Goal: Information Seeking & Learning: Find specific fact

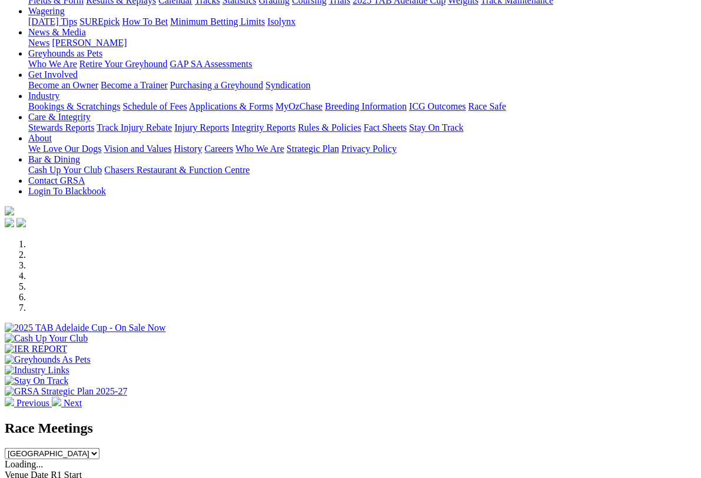
scroll to position [133, 0]
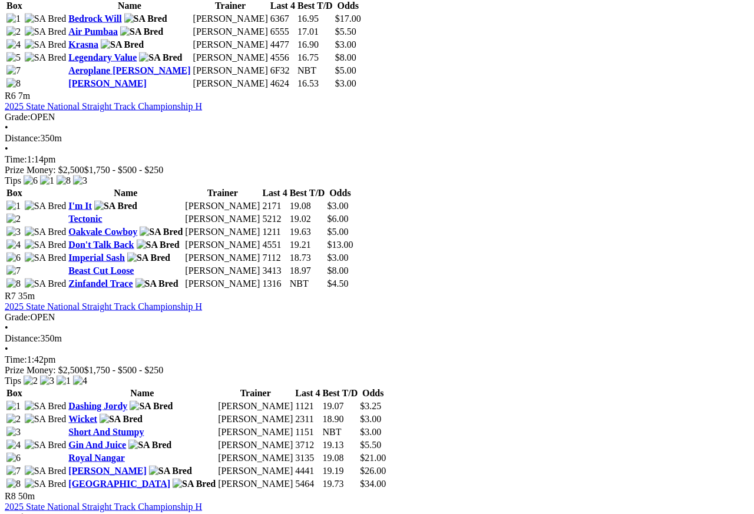
scroll to position [1423, 0]
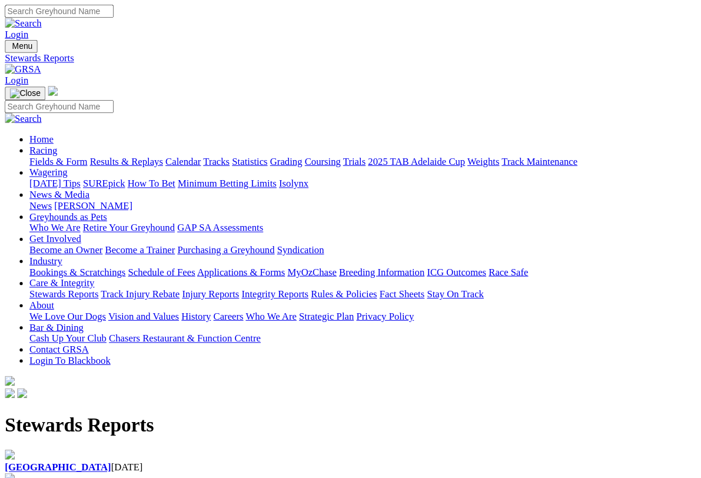
scroll to position [2, 0]
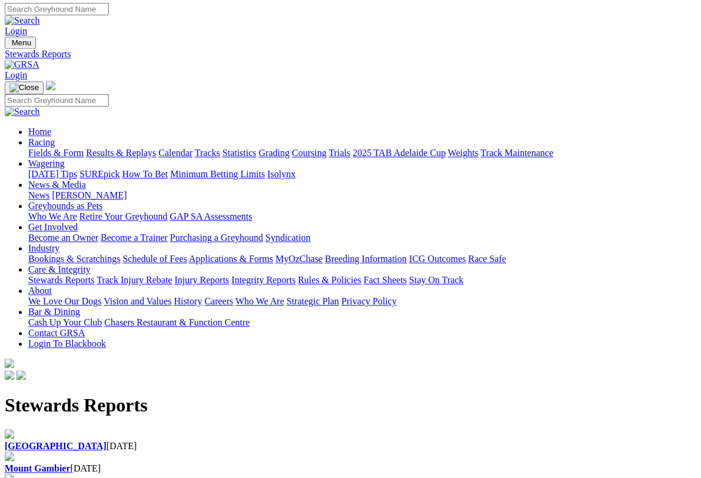
click at [83, 441] on b "[GEOGRAPHIC_DATA]" at bounding box center [56, 446] width 102 height 10
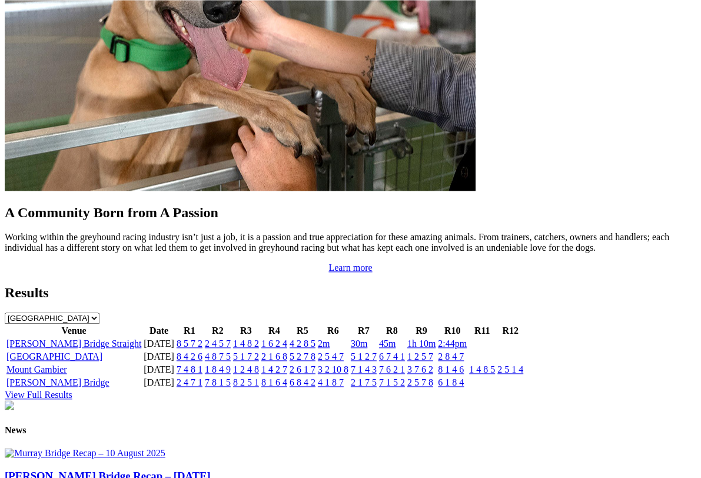
scroll to position [1043, 0]
click at [287, 377] on link "8 1 6 4" at bounding box center [274, 382] width 26 height 10
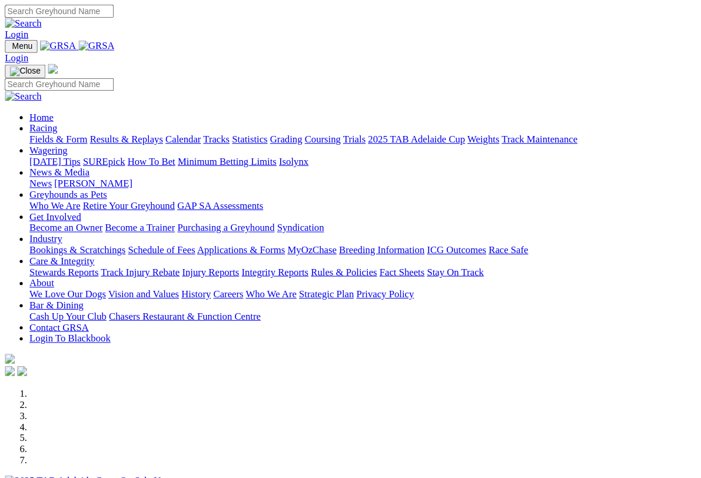
scroll to position [1065, 0]
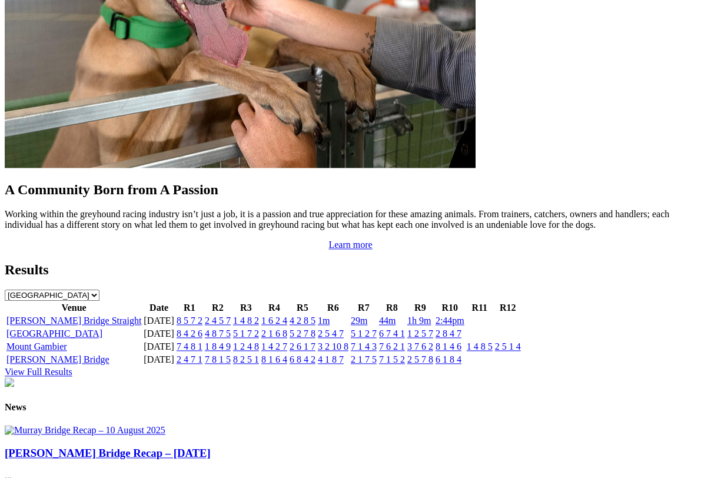
click at [451, 355] on link "6 1 8 4" at bounding box center [449, 360] width 26 height 10
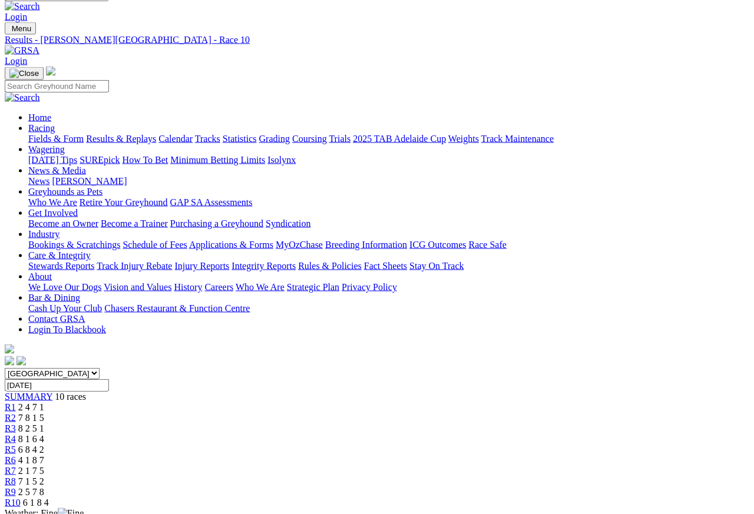
scroll to position [6, 0]
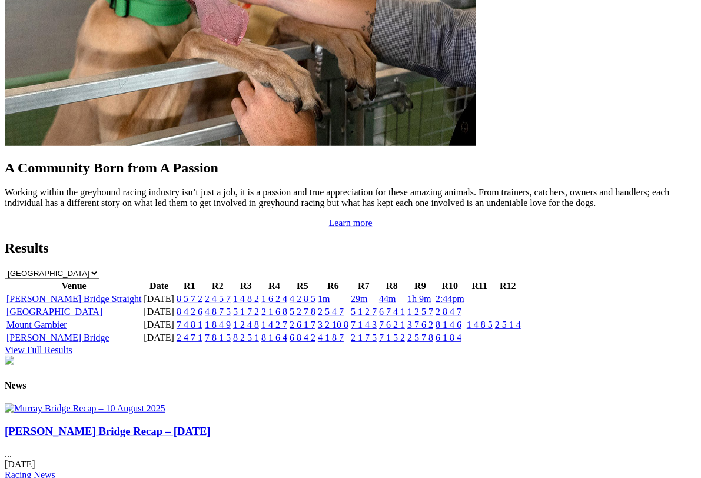
scroll to position [1087, 0]
click at [452, 307] on link "2 8 4 7" at bounding box center [449, 312] width 26 height 10
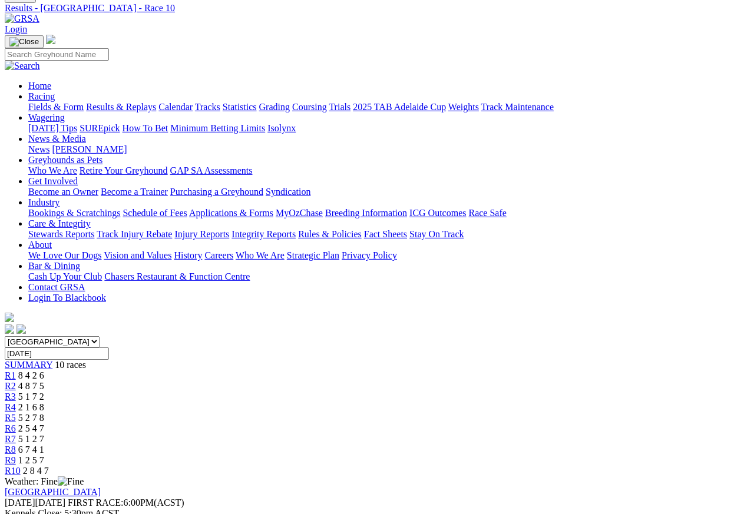
scroll to position [47, 0]
click at [16, 403] on span "R4" at bounding box center [10, 408] width 11 height 10
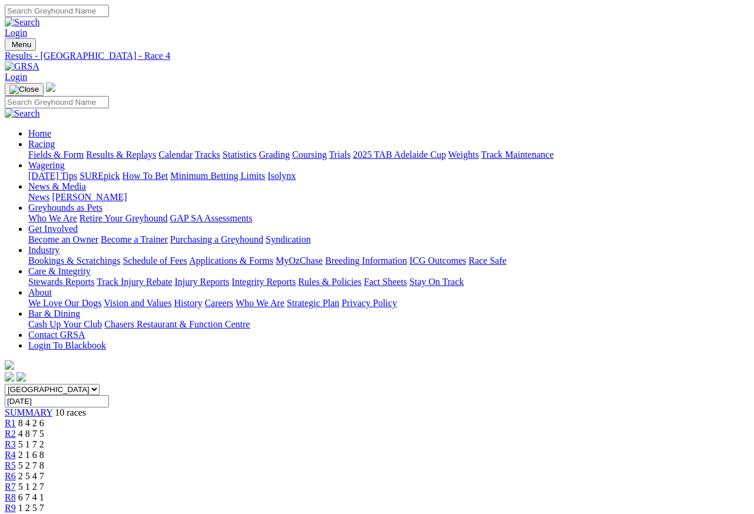
scroll to position [5, 0]
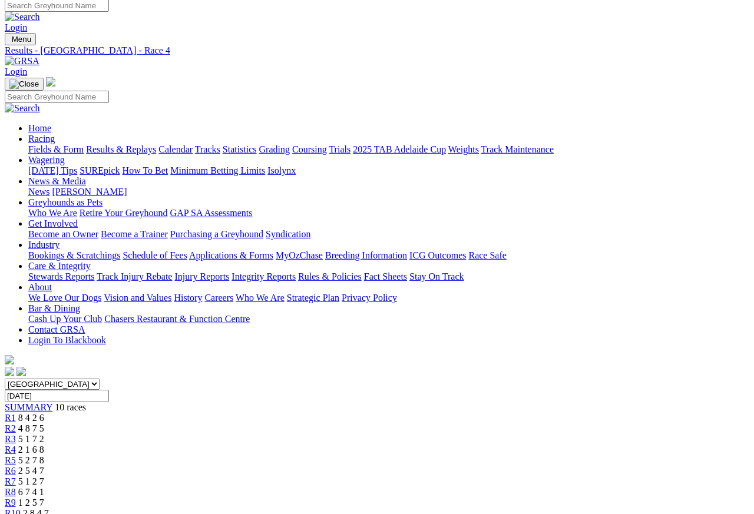
click at [16, 434] on link "R3" at bounding box center [10, 439] width 11 height 10
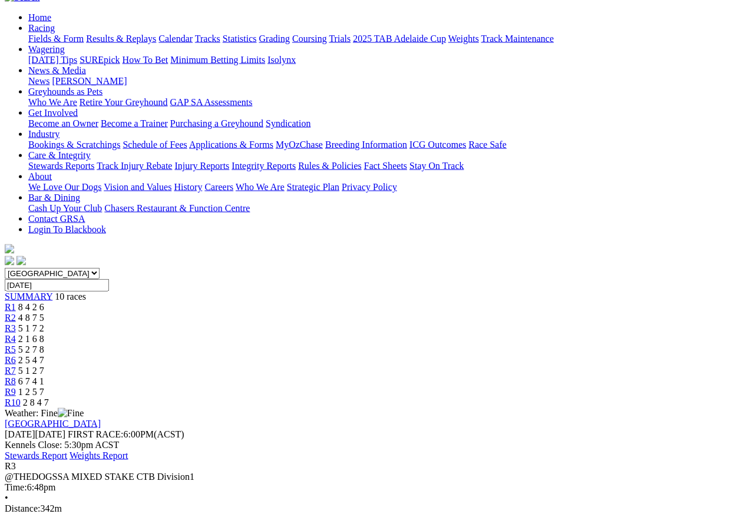
scroll to position [118, 0]
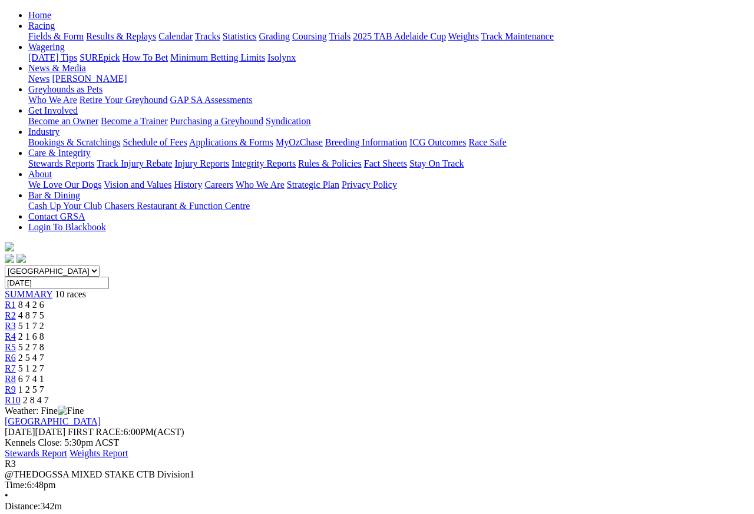
click at [16, 342] on span "R5" at bounding box center [10, 347] width 11 height 10
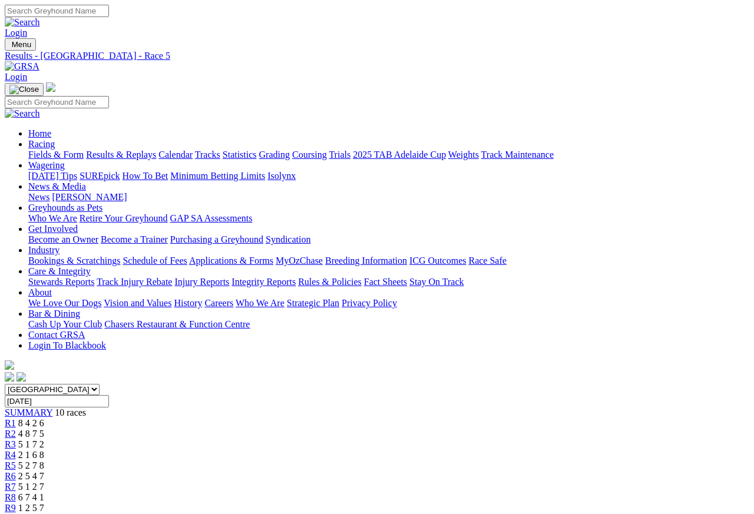
scroll to position [5, 0]
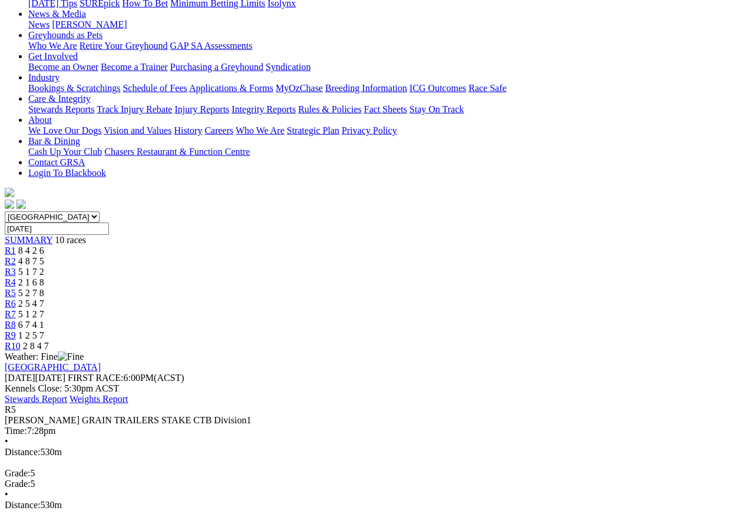
scroll to position [174, 0]
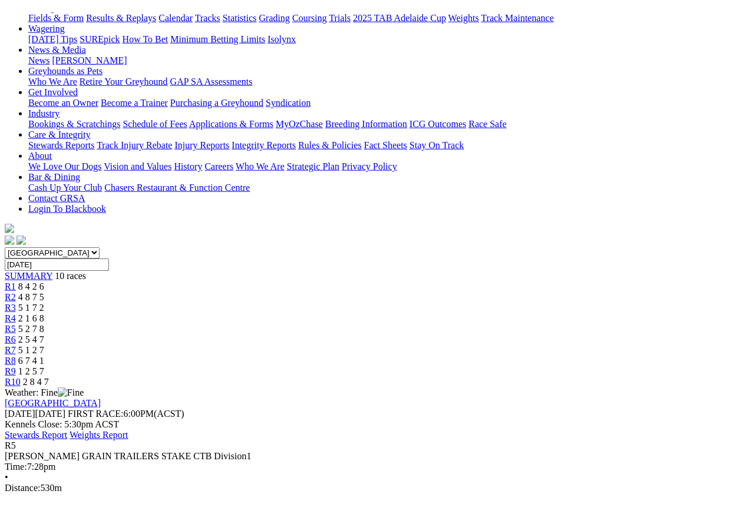
scroll to position [240, 0]
